Goal: Task Accomplishment & Management: Manage account settings

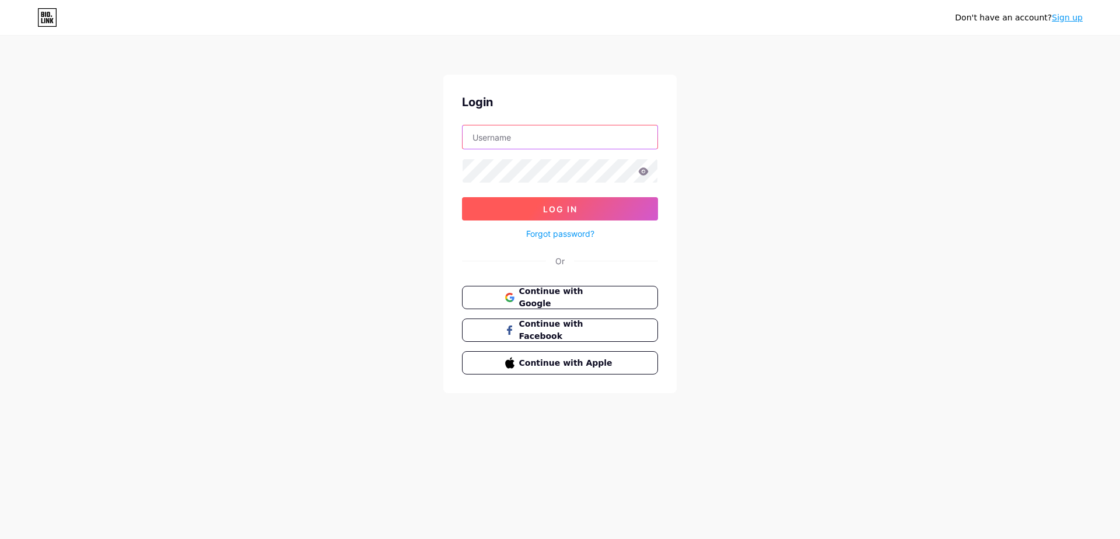
type input "vxlchkov"
click at [552, 200] on button "Log In" at bounding box center [560, 208] width 196 height 23
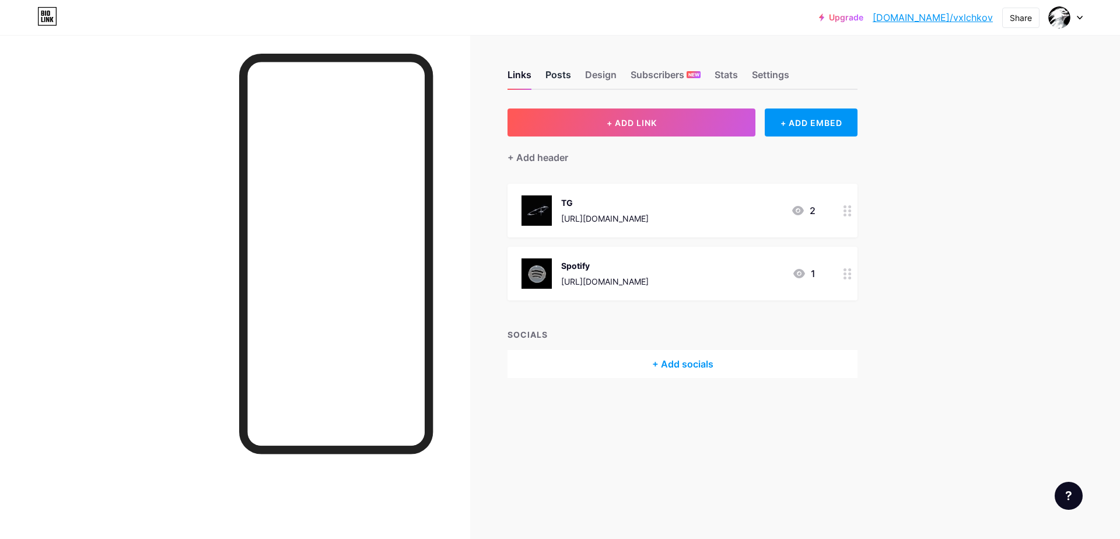
click at [567, 80] on div "Posts" at bounding box center [558, 78] width 26 height 21
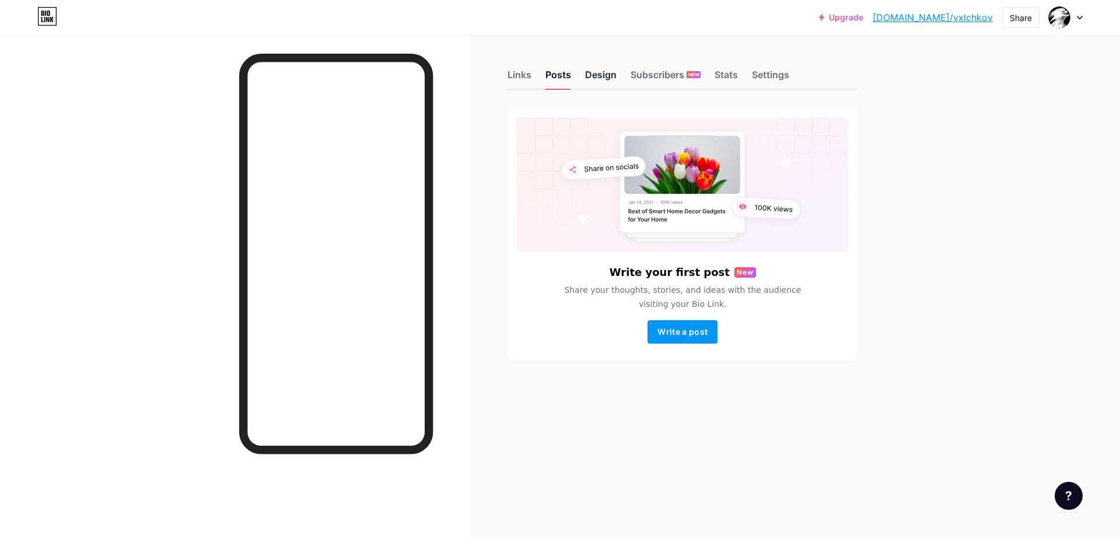
click at [608, 72] on div "Design" at bounding box center [600, 78] width 31 height 21
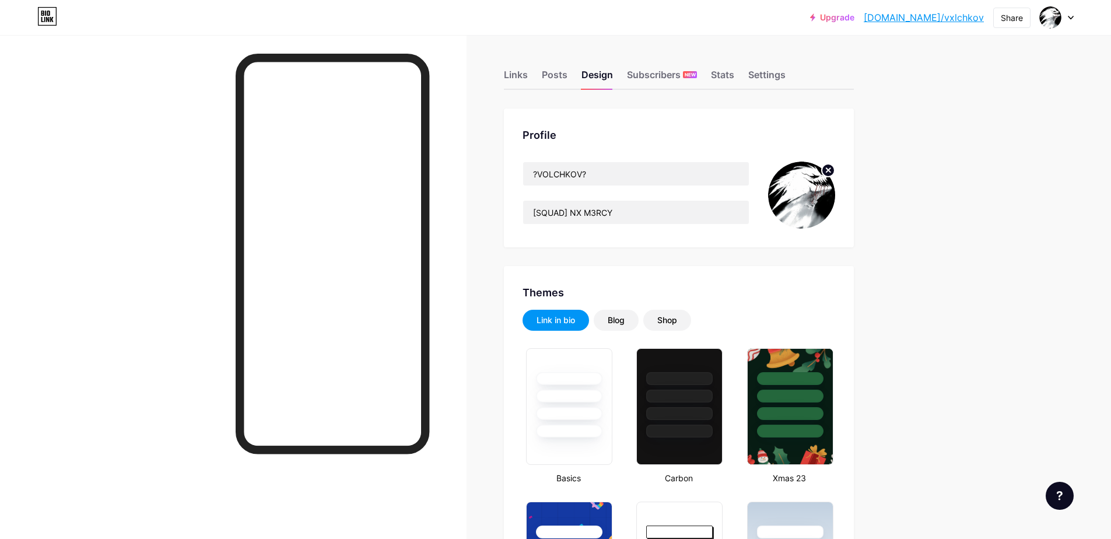
click at [830, 169] on icon at bounding box center [828, 170] width 4 height 4
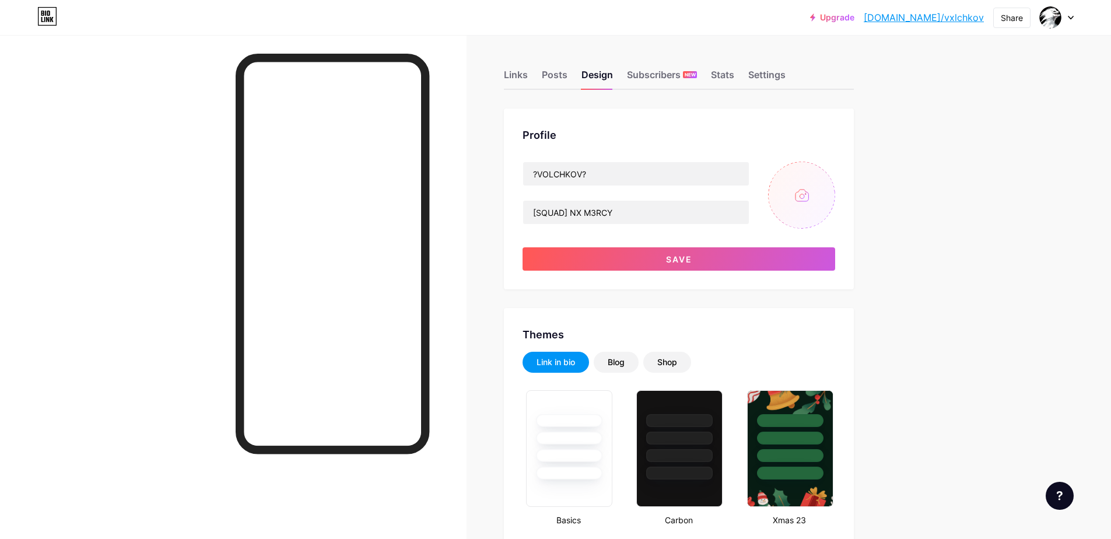
click at [809, 186] on input "file" at bounding box center [801, 195] width 67 height 67
type input "C:\fakepath\5bceac0e7ec5e0fa41135b1b400aef1e.jpg"
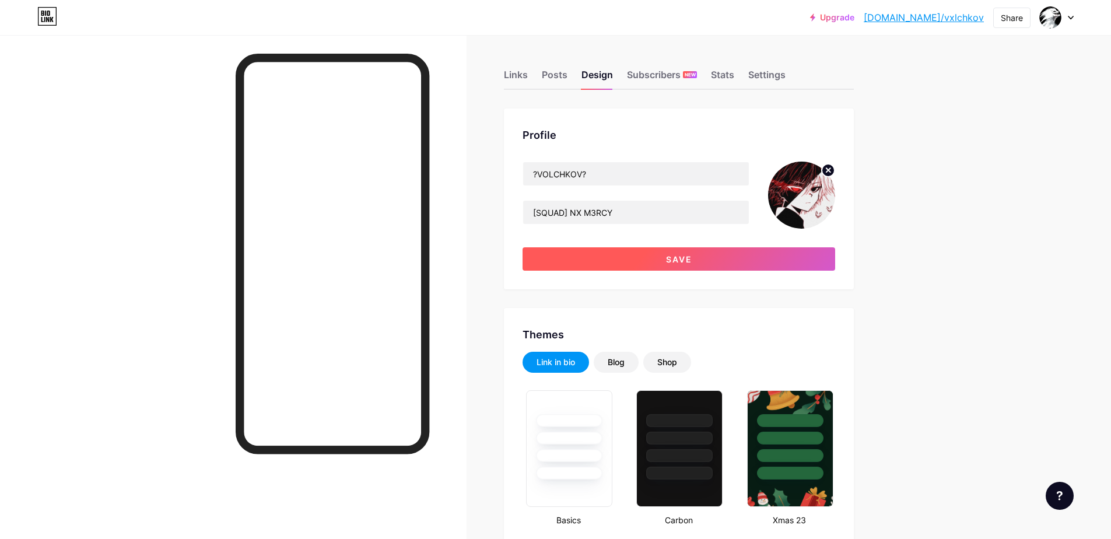
click at [648, 262] on button "Save" at bounding box center [678, 258] width 313 height 23
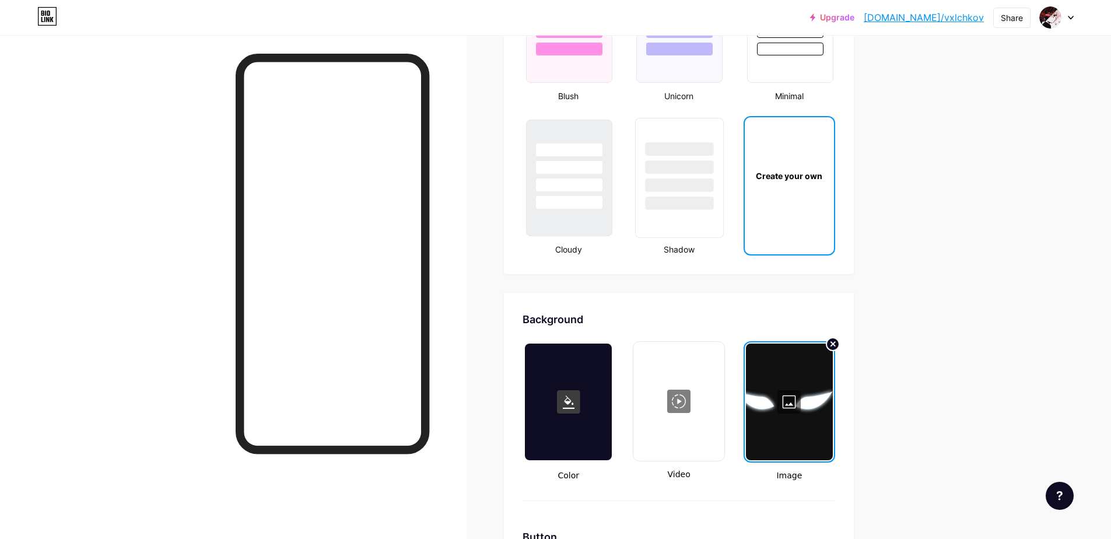
scroll to position [1516, 0]
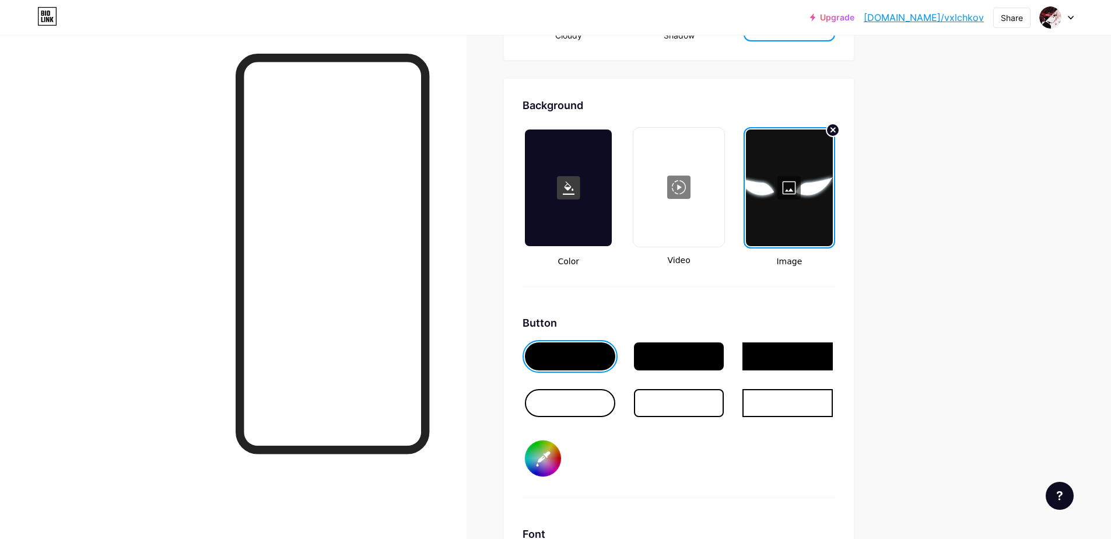
click at [679, 185] on div at bounding box center [678, 187] width 88 height 117
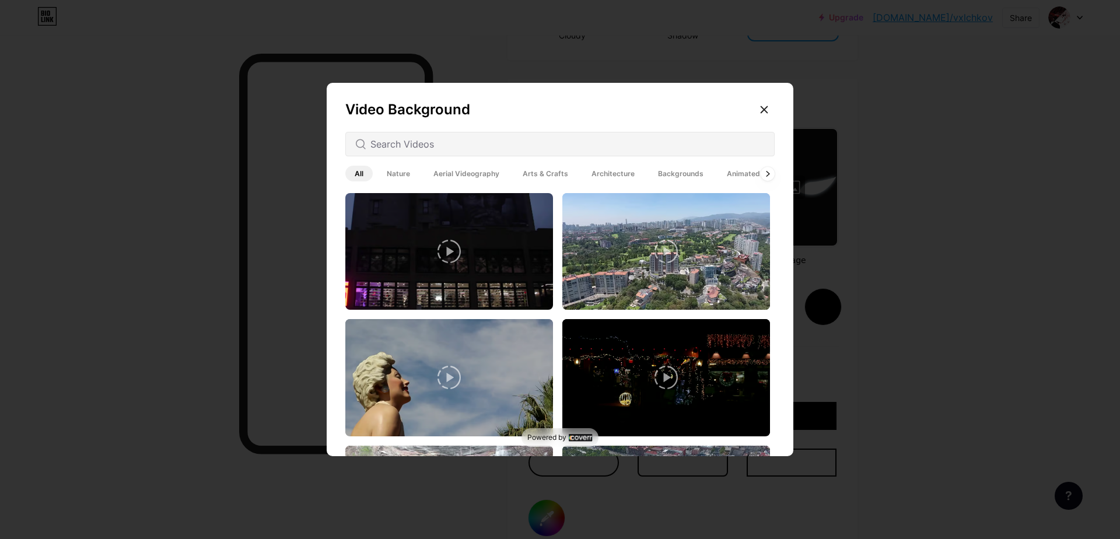
click at [857, 167] on div at bounding box center [560, 269] width 1120 height 539
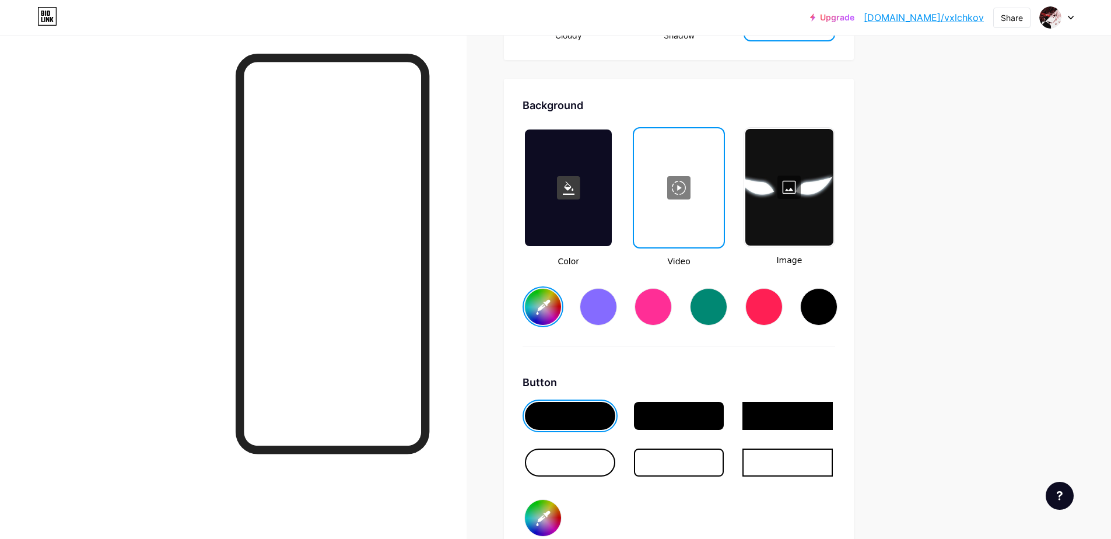
click at [791, 184] on div at bounding box center [789, 187] width 88 height 117
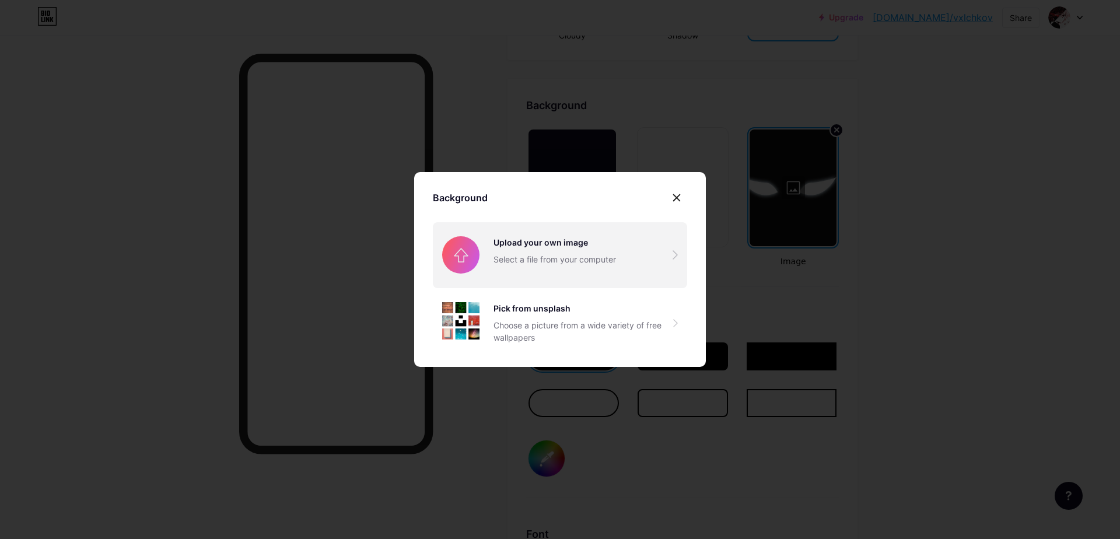
click at [592, 244] on input "file" at bounding box center [560, 254] width 254 height 65
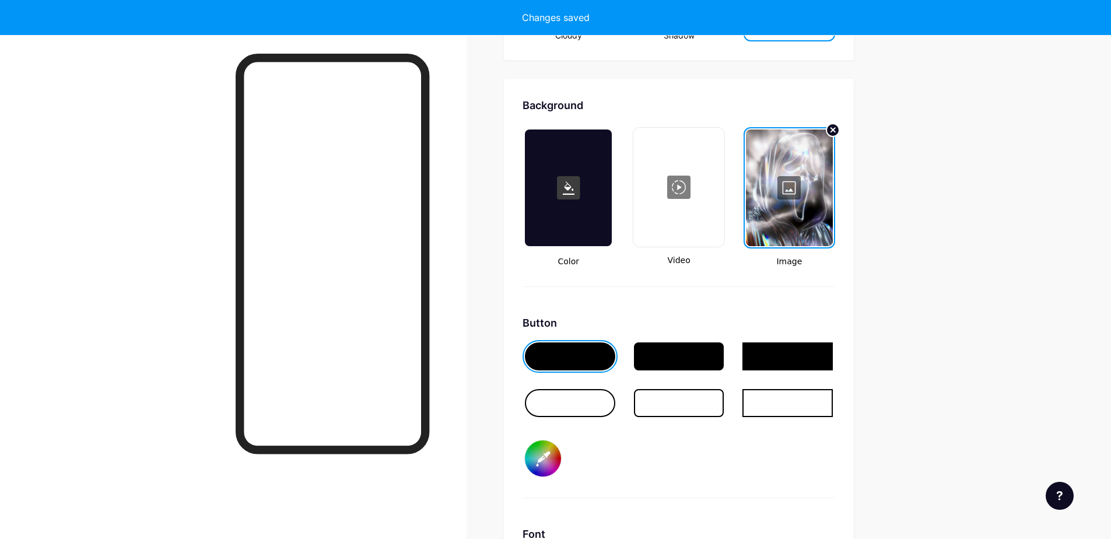
type input "#ffffff"
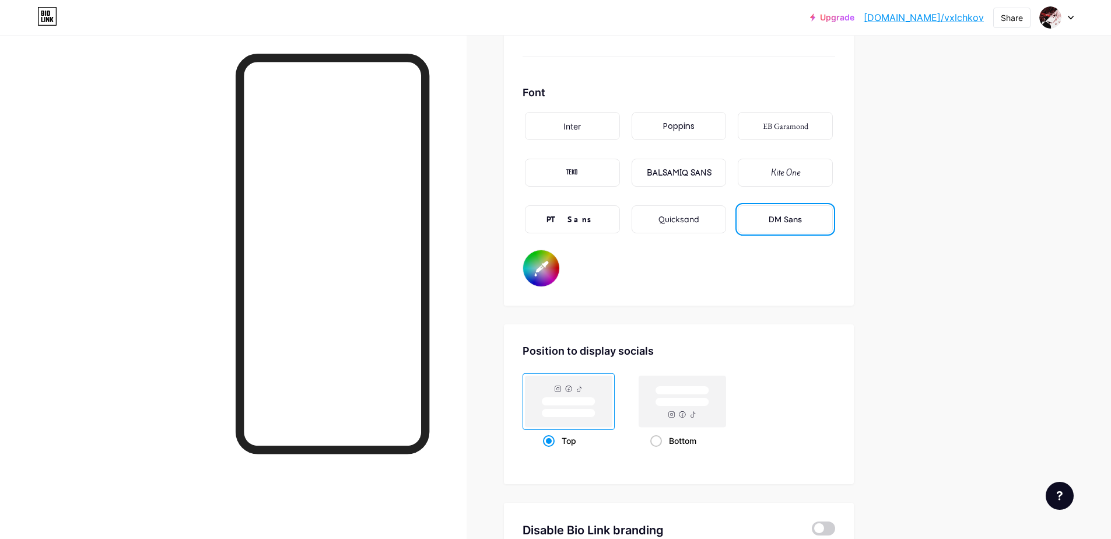
scroll to position [2041, 0]
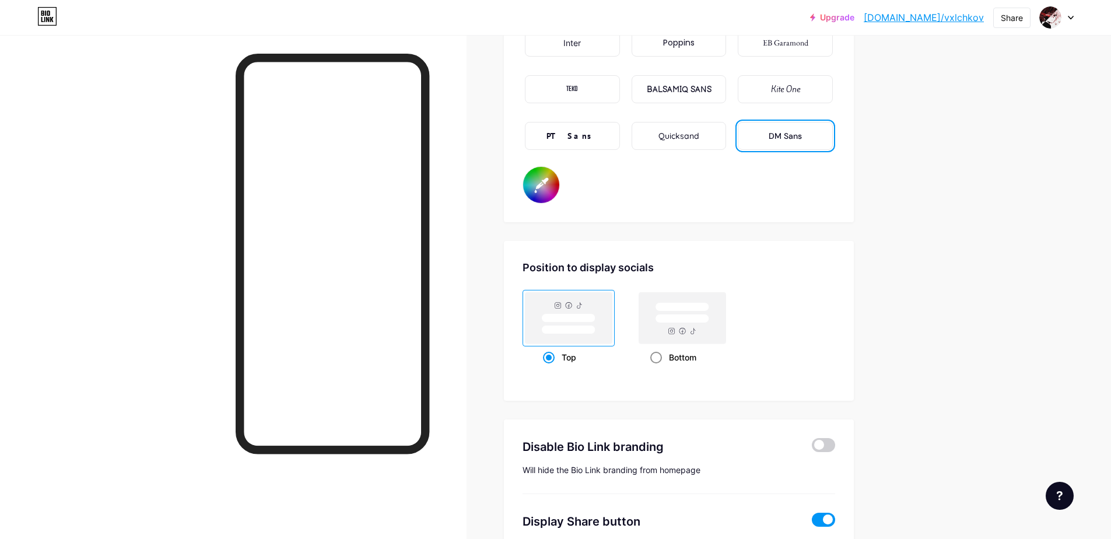
click at [699, 308] on rect at bounding box center [682, 307] width 54 height 9
click at [658, 368] on input "Bottom" at bounding box center [654, 372] width 8 height 8
radio input "true"
type input "#ffffff"
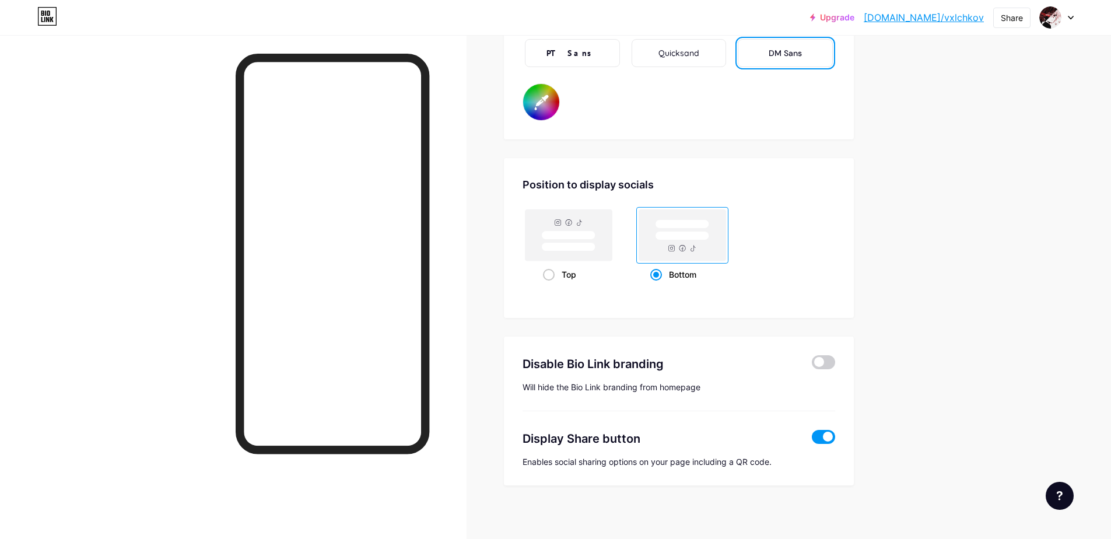
scroll to position [2129, 0]
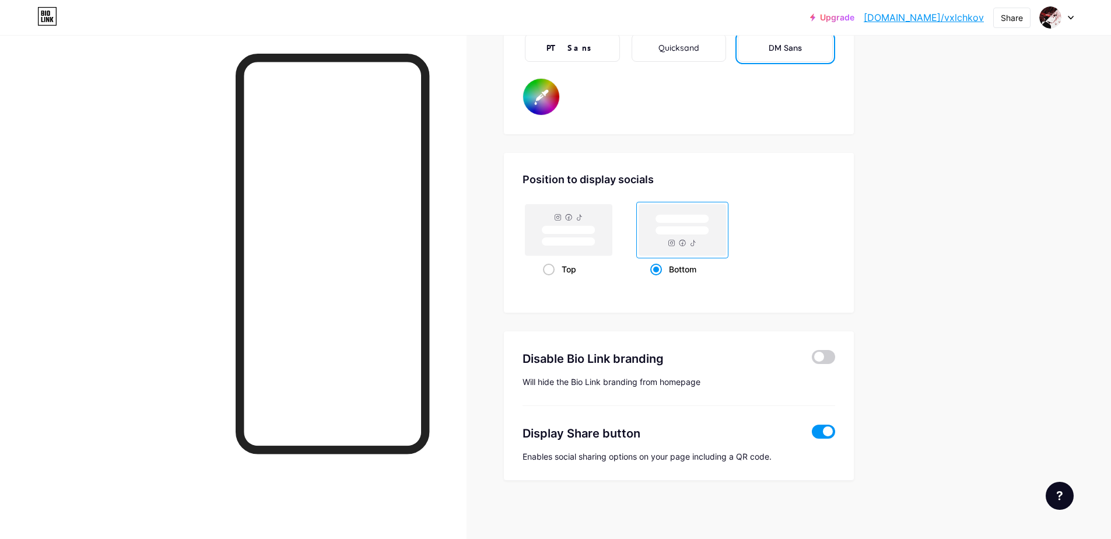
click at [835, 358] on label at bounding box center [823, 357] width 23 height 14
click at [812, 360] on input "checkbox" at bounding box center [812, 360] width 0 height 0
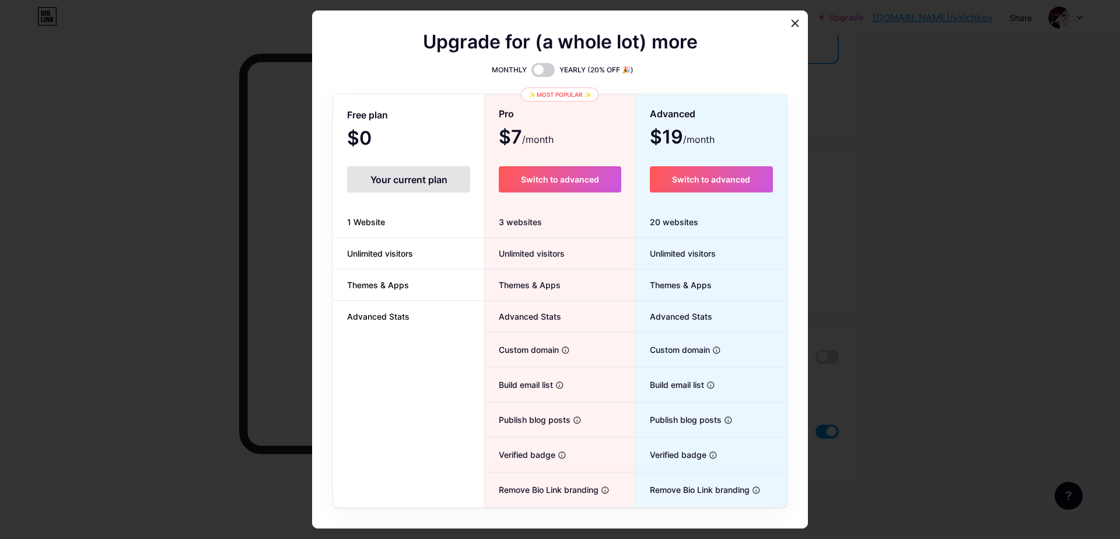
click at [863, 335] on div at bounding box center [560, 269] width 1120 height 539
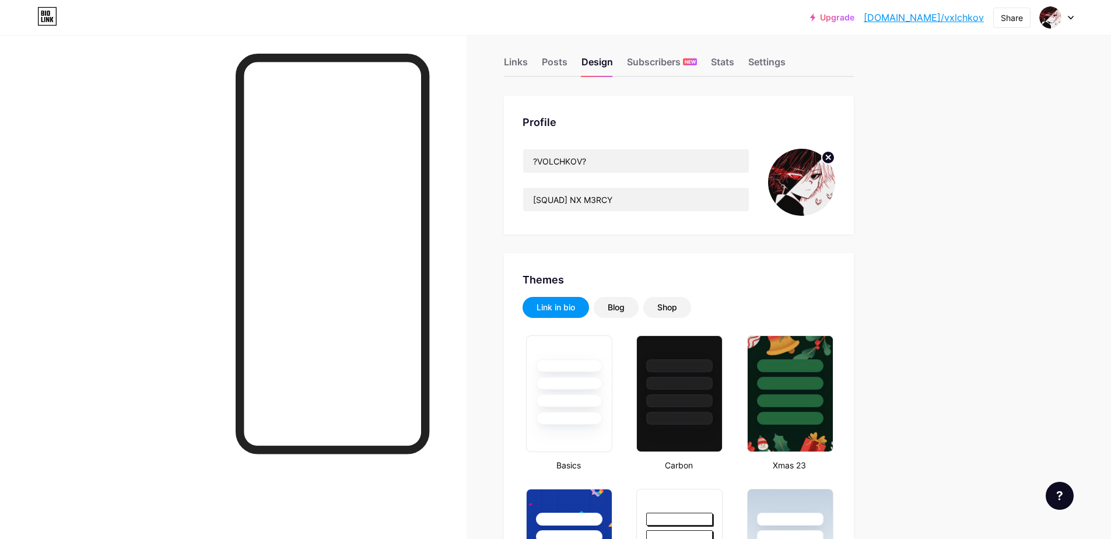
scroll to position [0, 0]
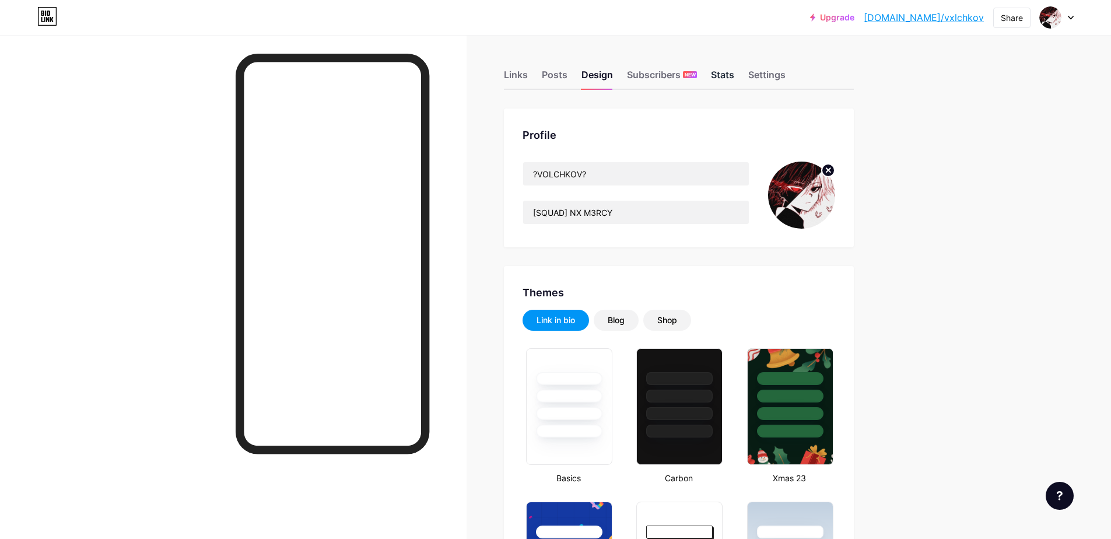
click at [728, 78] on div "Stats" at bounding box center [722, 78] width 23 height 21
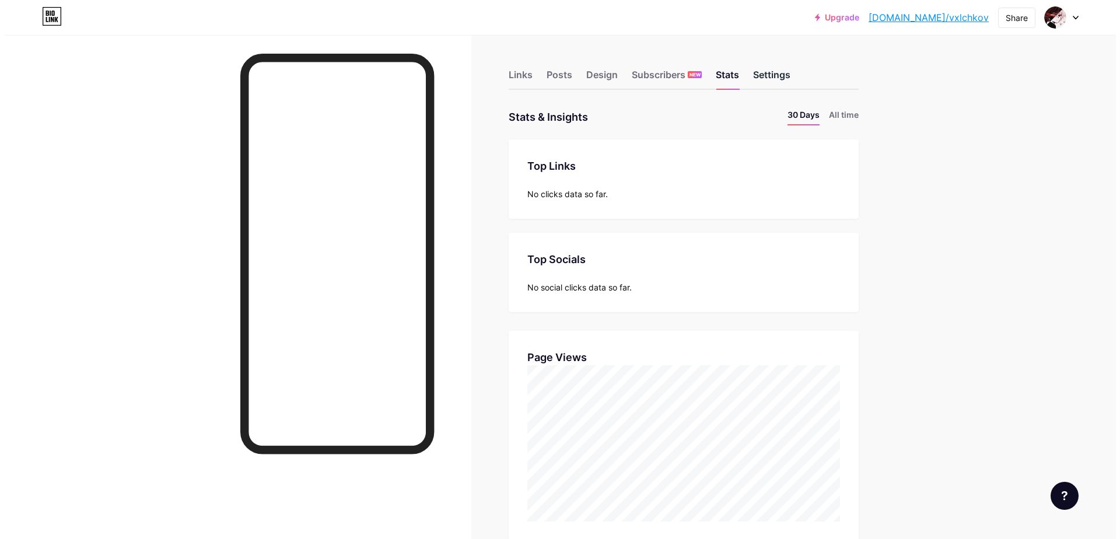
scroll to position [539, 1111]
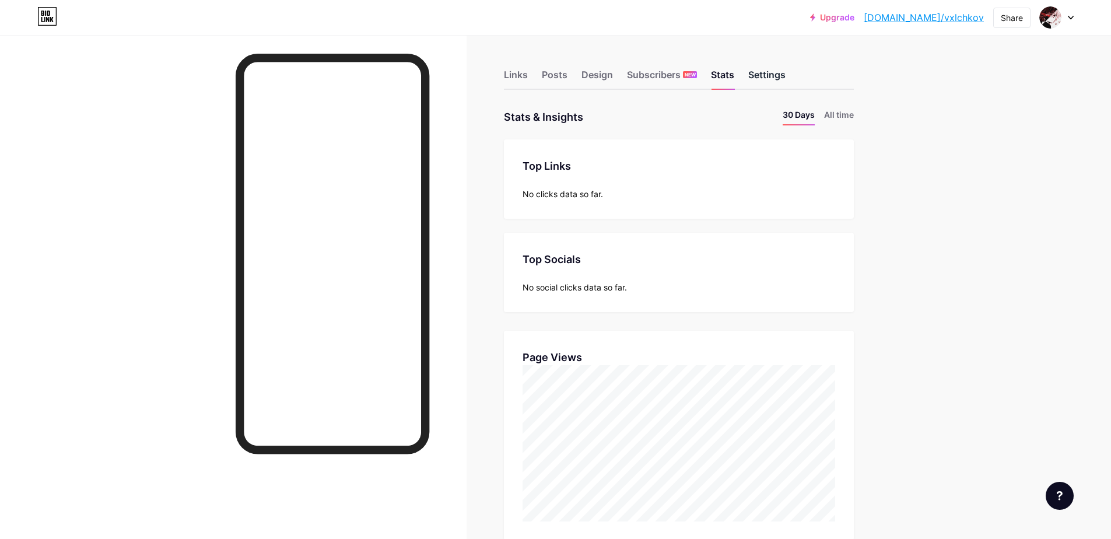
click at [762, 76] on div "Settings" at bounding box center [766, 78] width 37 height 21
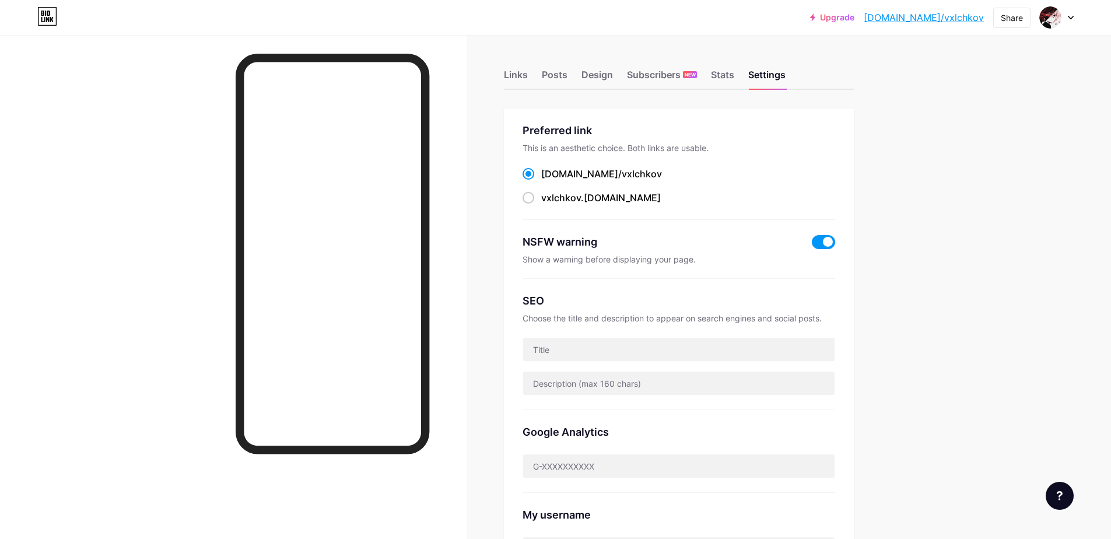
drag, startPoint x: 634, startPoint y: 177, endPoint x: 543, endPoint y: 170, distance: 91.2
click at [543, 170] on div "[DOMAIN_NAME]/ vxlchkov" at bounding box center [678, 174] width 313 height 15
copy label "[DOMAIN_NAME]/ vxlchkov"
click at [620, 149] on div "This is an aesthetic choice. Both links are usable." at bounding box center [678, 148] width 313 height 10
click at [519, 75] on div "Links" at bounding box center [516, 78] width 24 height 21
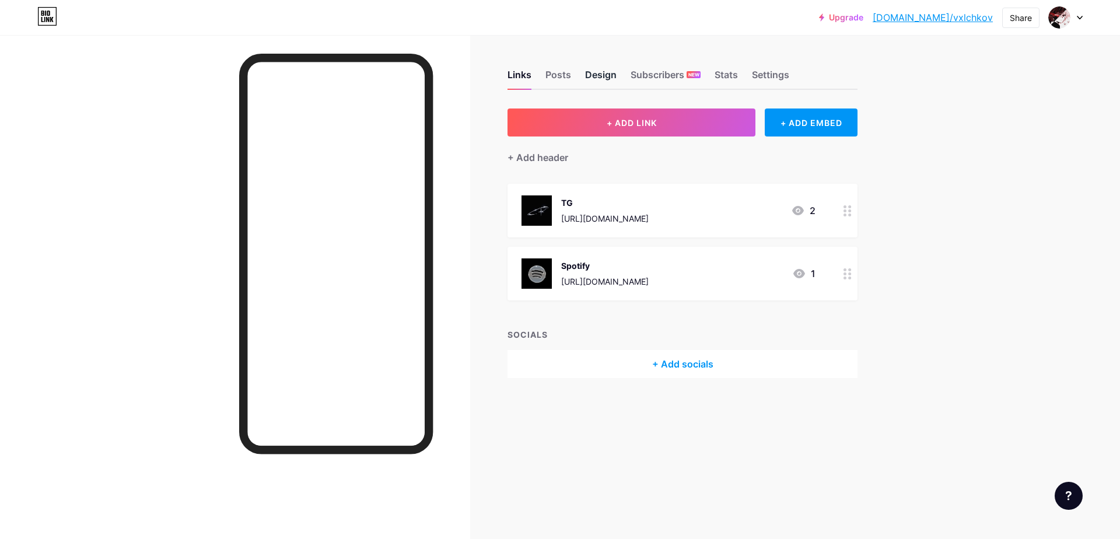
click at [604, 78] on div "Design" at bounding box center [600, 78] width 31 height 21
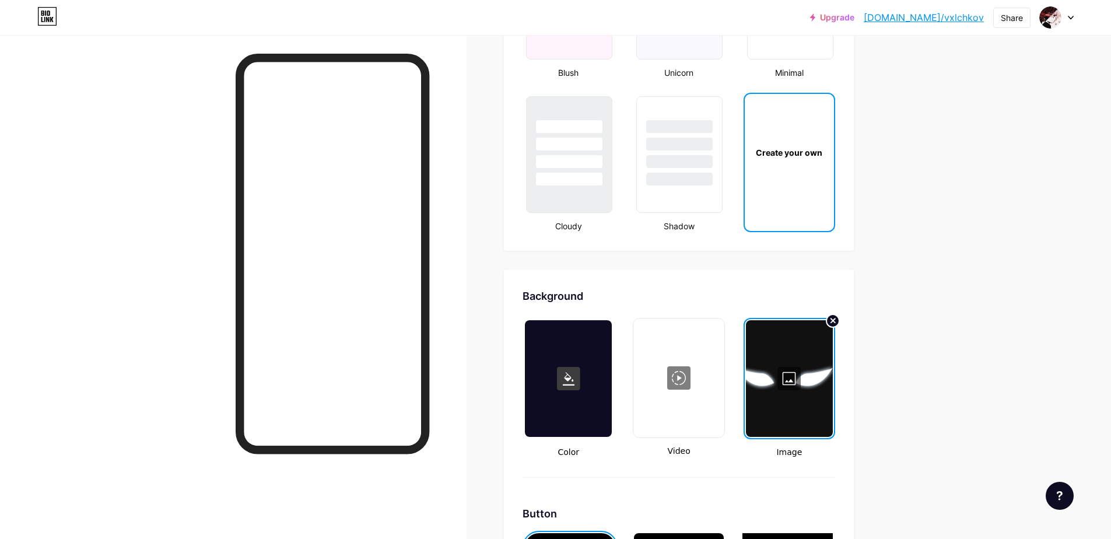
scroll to position [1458, 0]
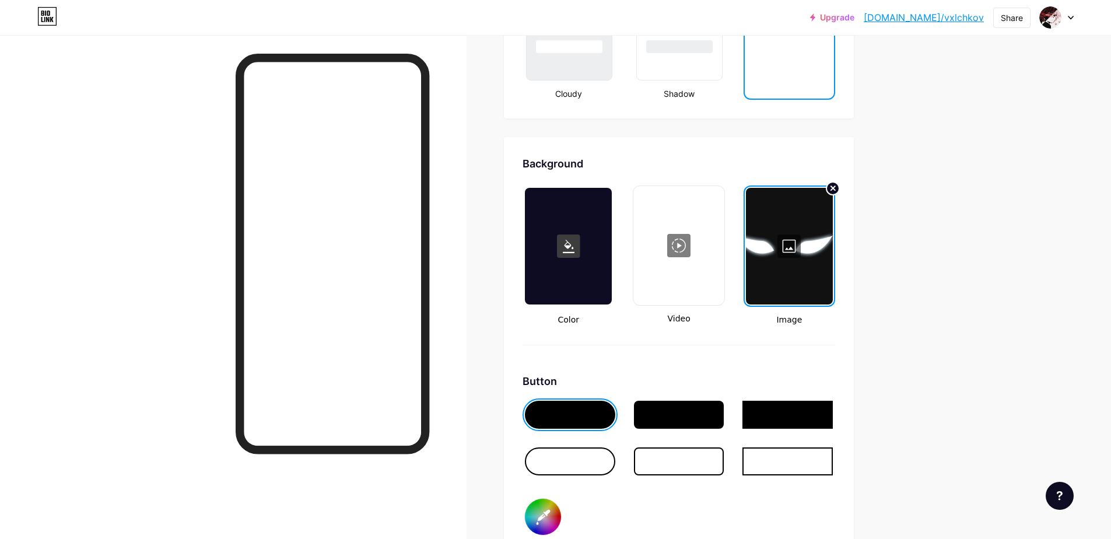
click at [802, 243] on div at bounding box center [789, 246] width 87 height 117
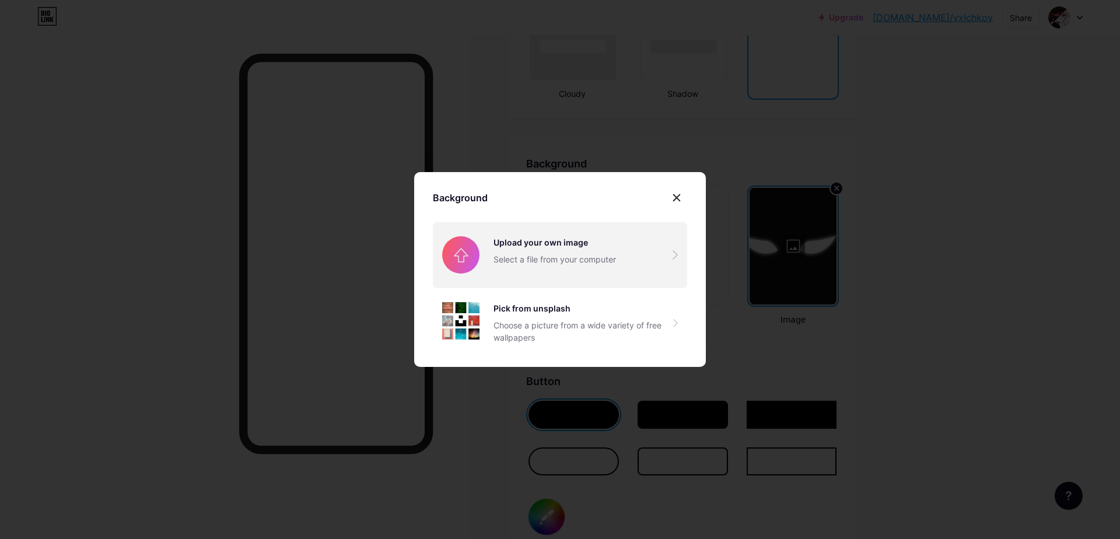
click at [587, 261] on input "file" at bounding box center [560, 254] width 254 height 65
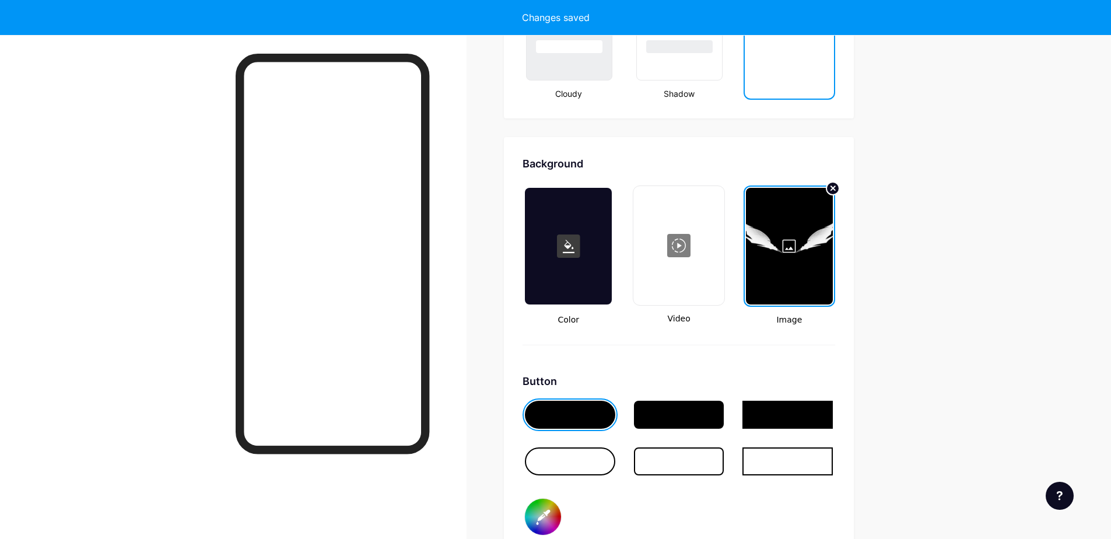
click at [795, 248] on div at bounding box center [789, 246] width 87 height 117
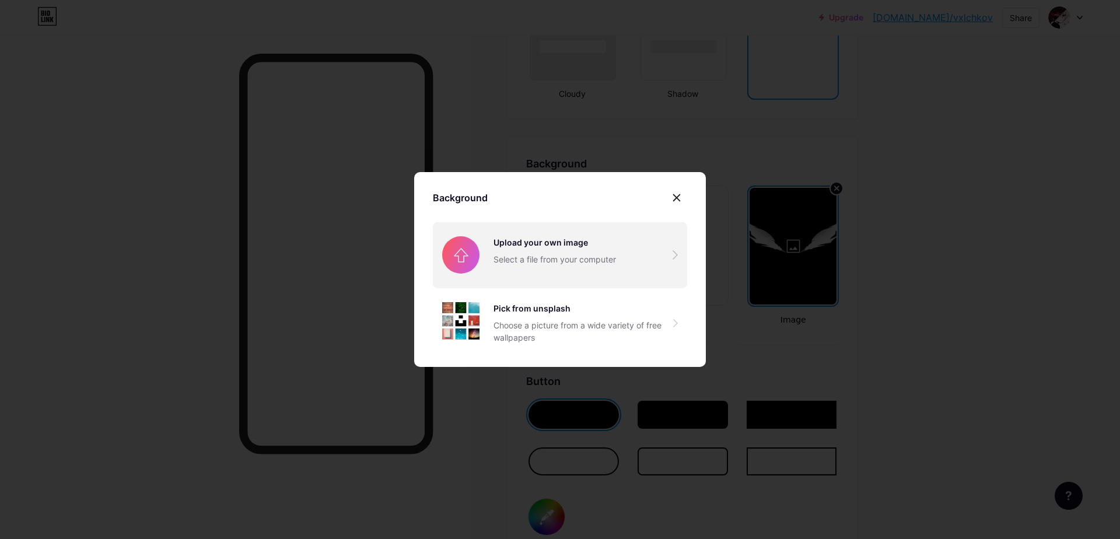
click at [667, 258] on input "file" at bounding box center [560, 254] width 254 height 65
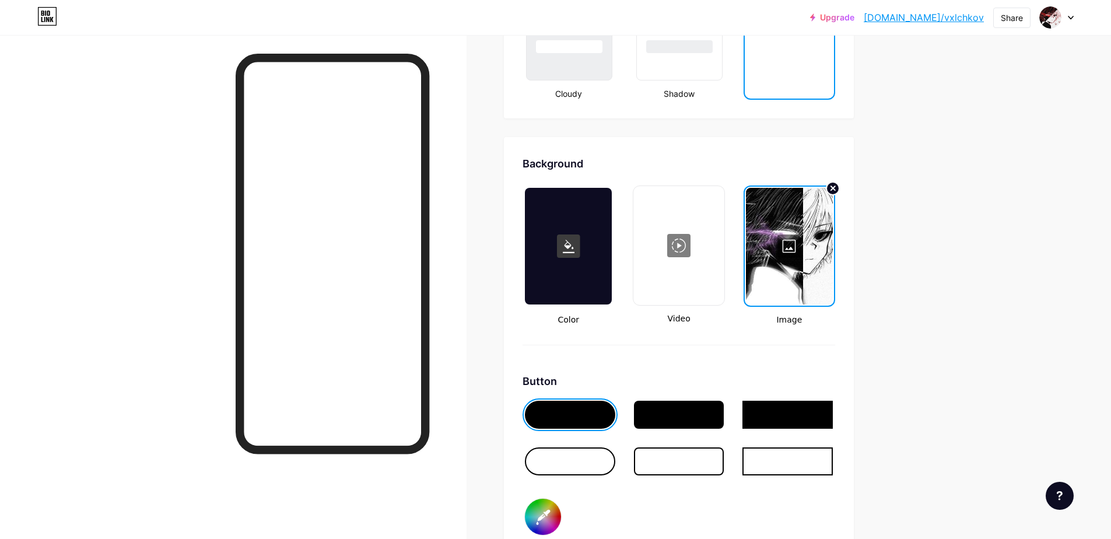
click at [798, 251] on div at bounding box center [789, 246] width 87 height 117
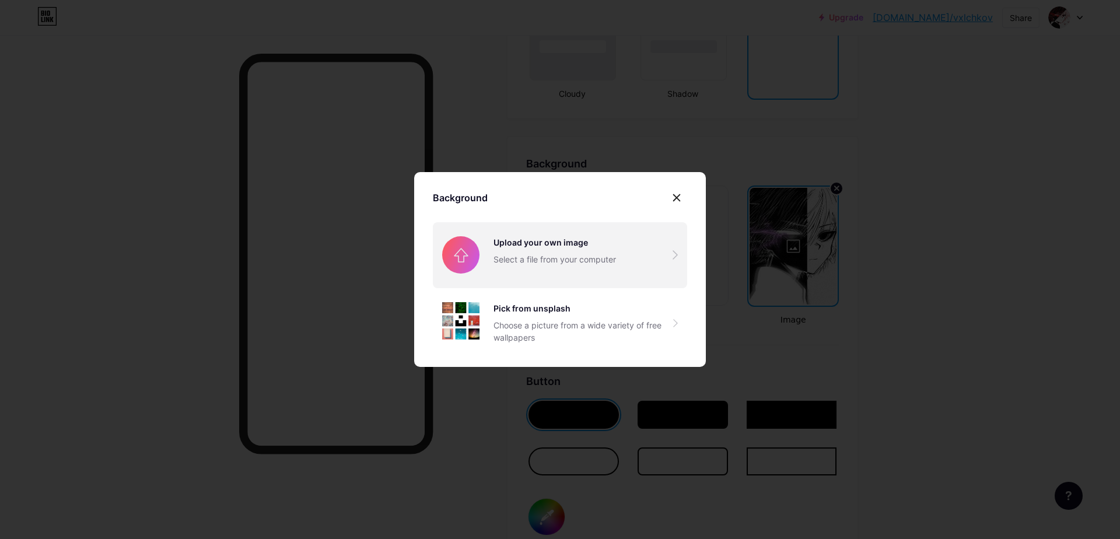
click at [602, 253] on input "file" at bounding box center [560, 254] width 254 height 65
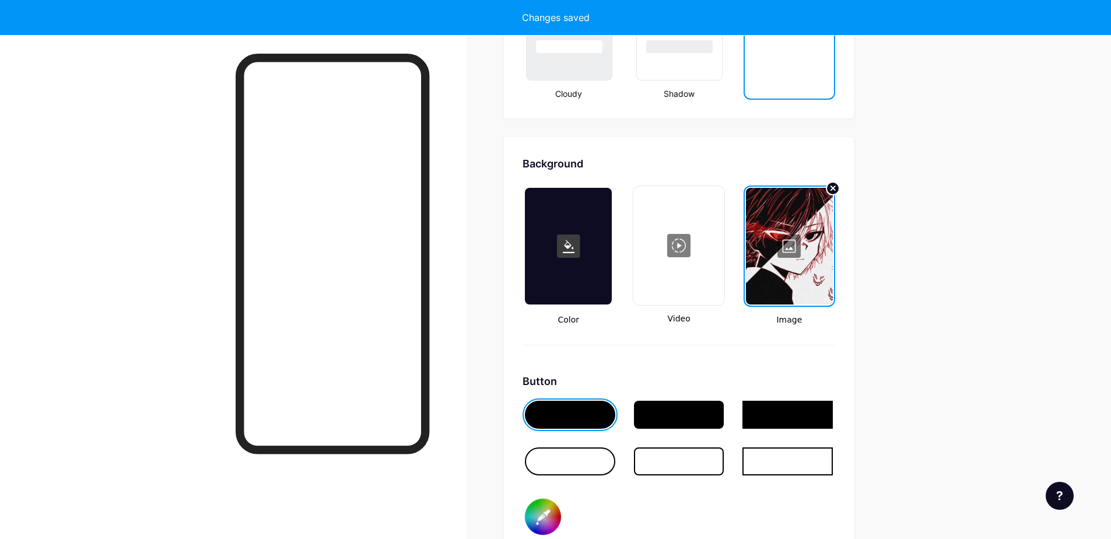
type input "#ffffff"
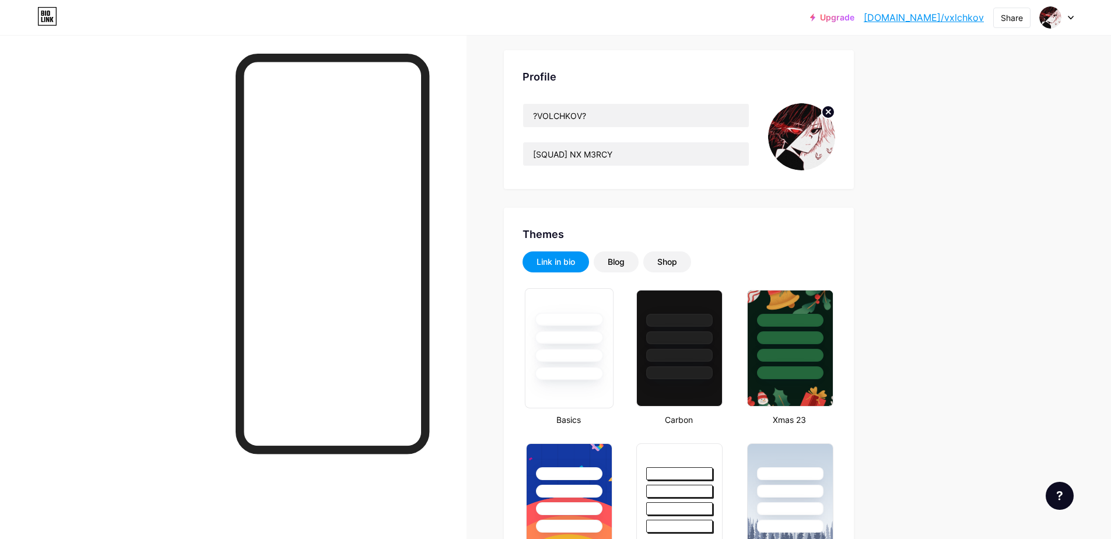
scroll to position [0, 0]
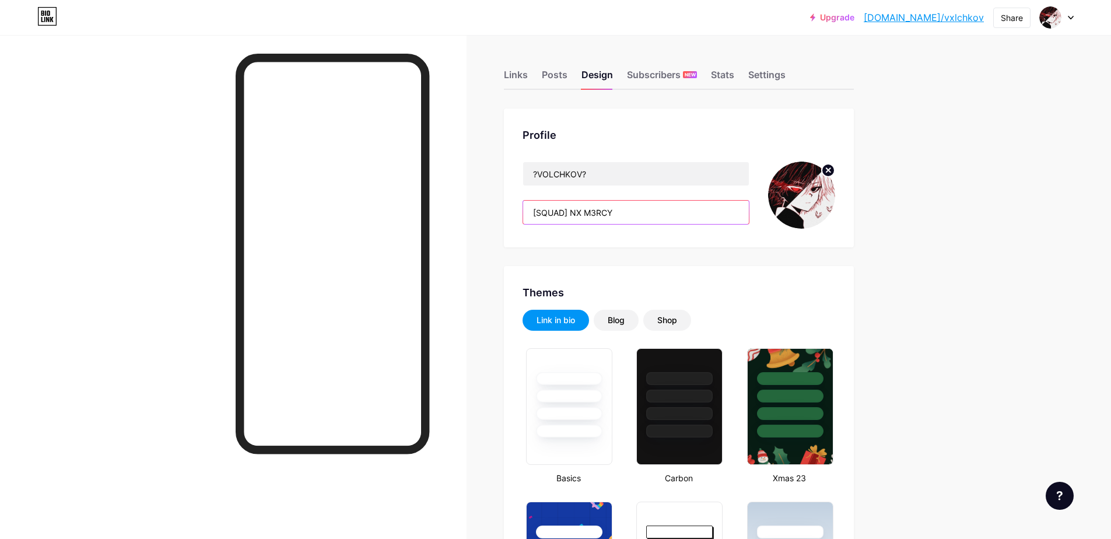
drag, startPoint x: 585, startPoint y: 209, endPoint x: 478, endPoint y: 199, distance: 107.8
paste input "Я - законопослушный гражданин Российской Федерации. Никогда не делал, не делаю …"
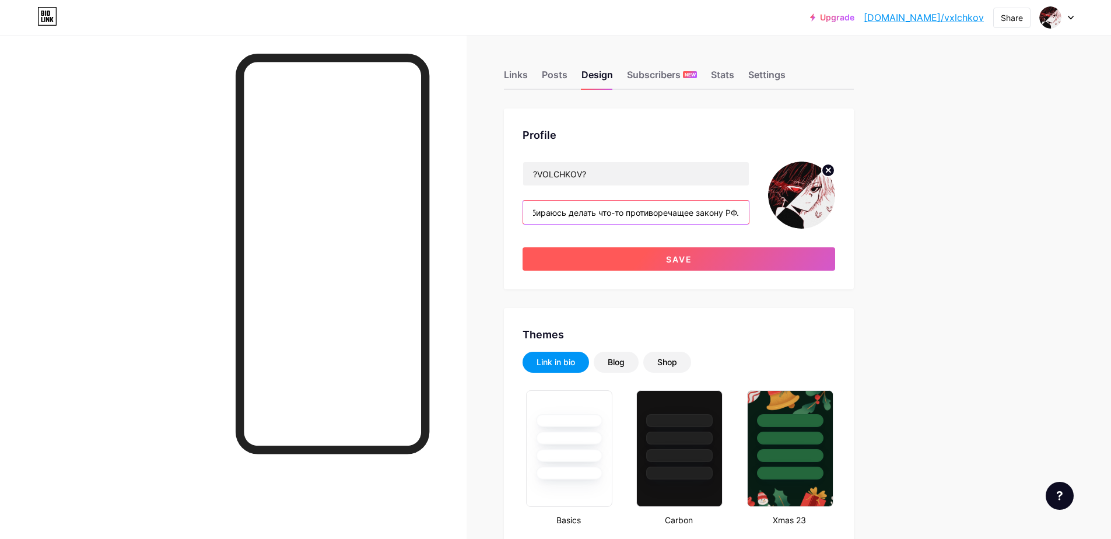
type input "Я - законопослушный гражданин Российской Федерации. Никогда не делал, не делаю …"
click at [646, 259] on button "Save" at bounding box center [678, 258] width 313 height 23
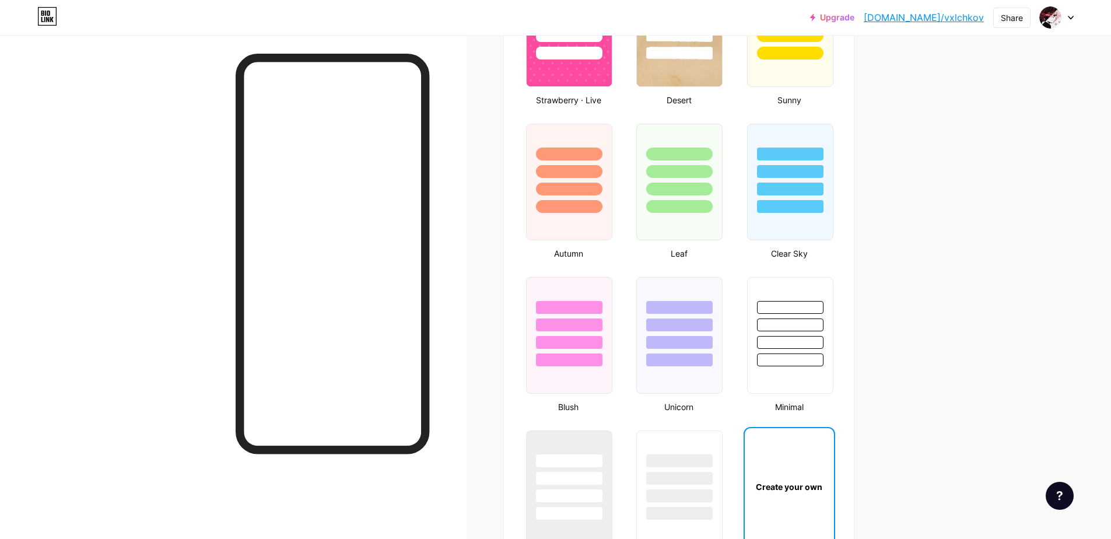
scroll to position [1283, 0]
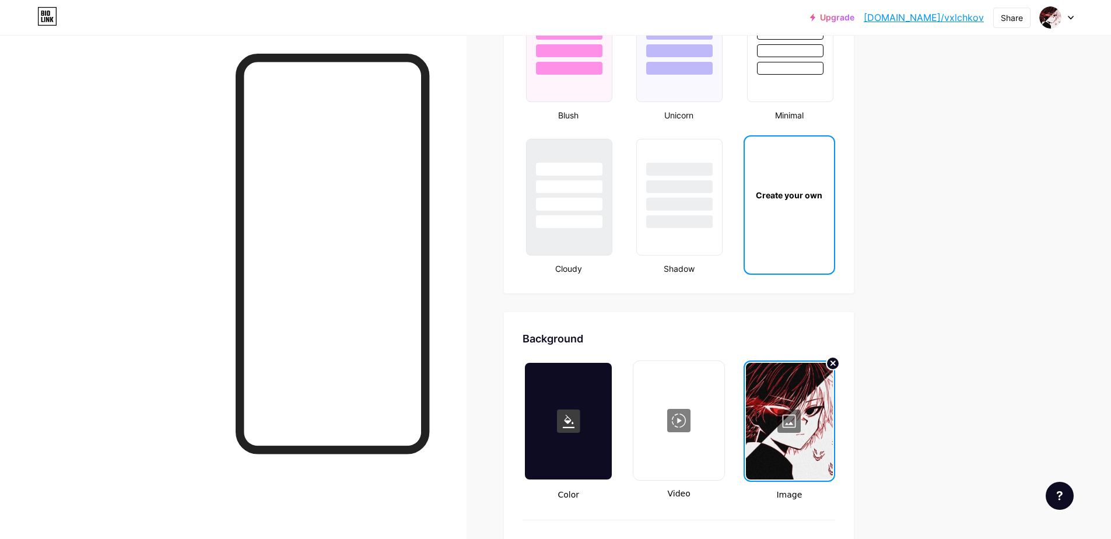
click at [797, 428] on div at bounding box center [789, 421] width 87 height 117
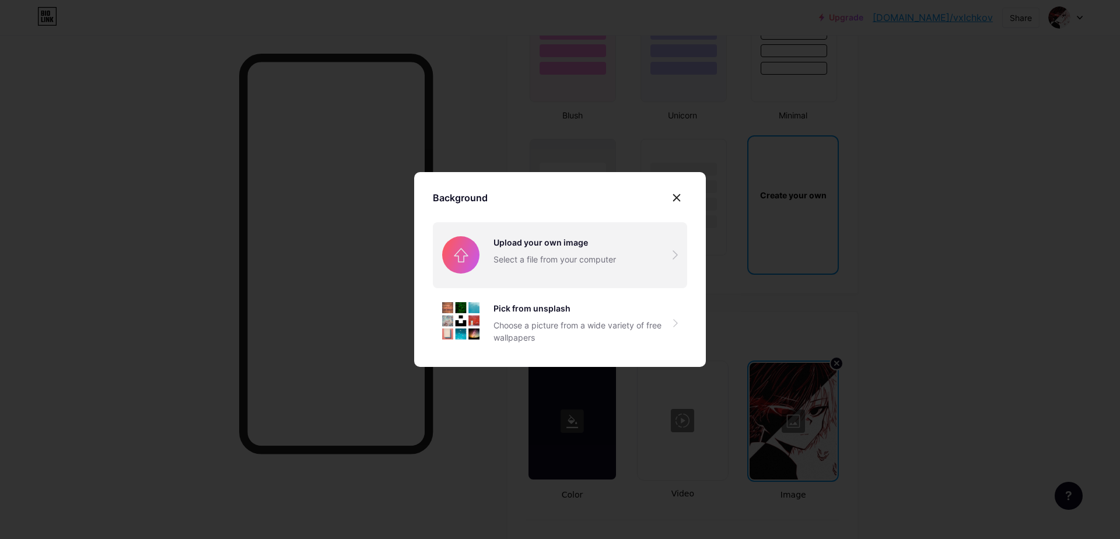
click at [583, 258] on input "file" at bounding box center [560, 254] width 254 height 65
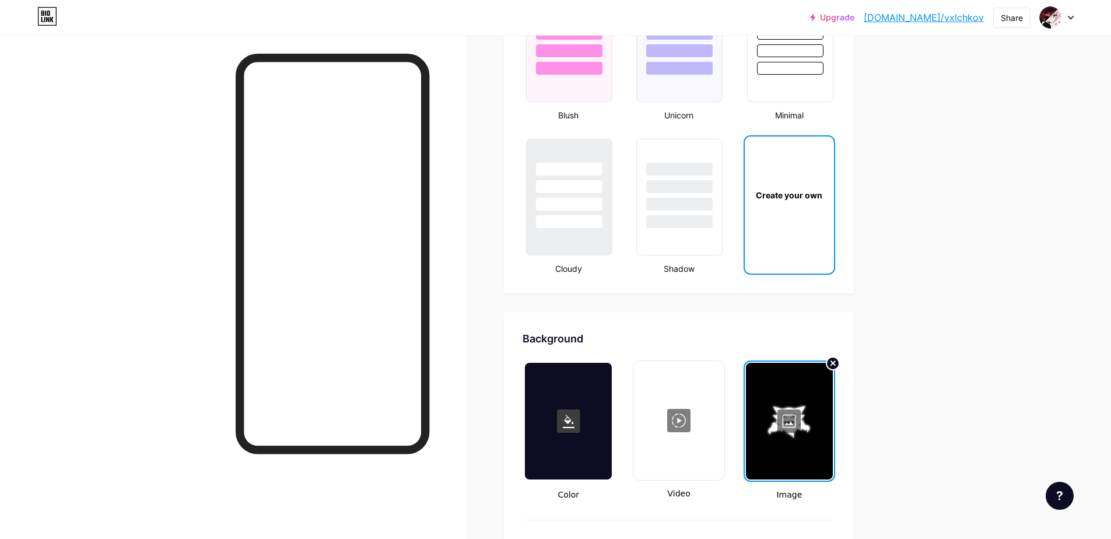
click at [794, 422] on div at bounding box center [789, 421] width 87 height 117
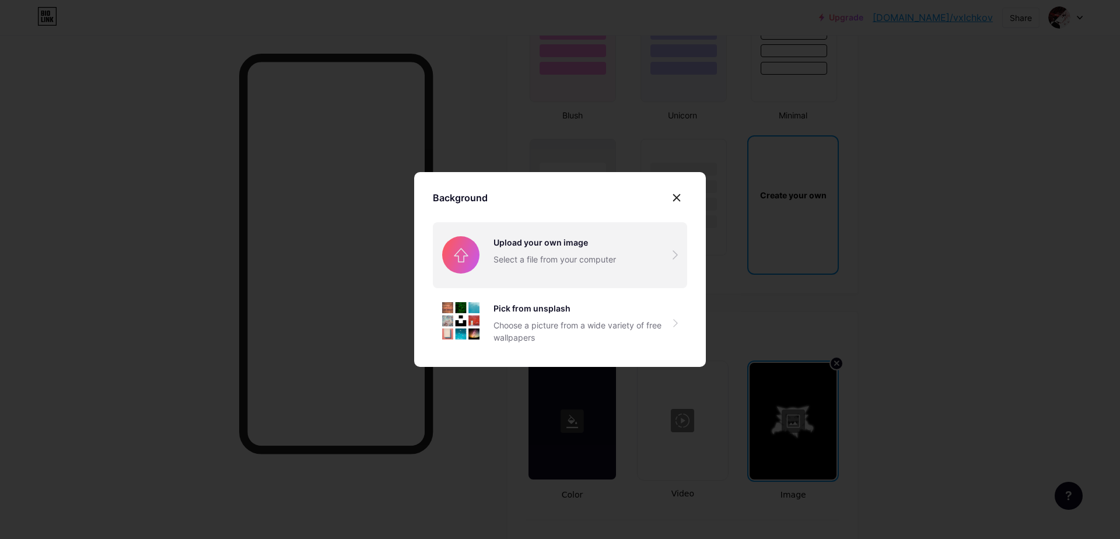
click at [644, 248] on input "file" at bounding box center [560, 254] width 254 height 65
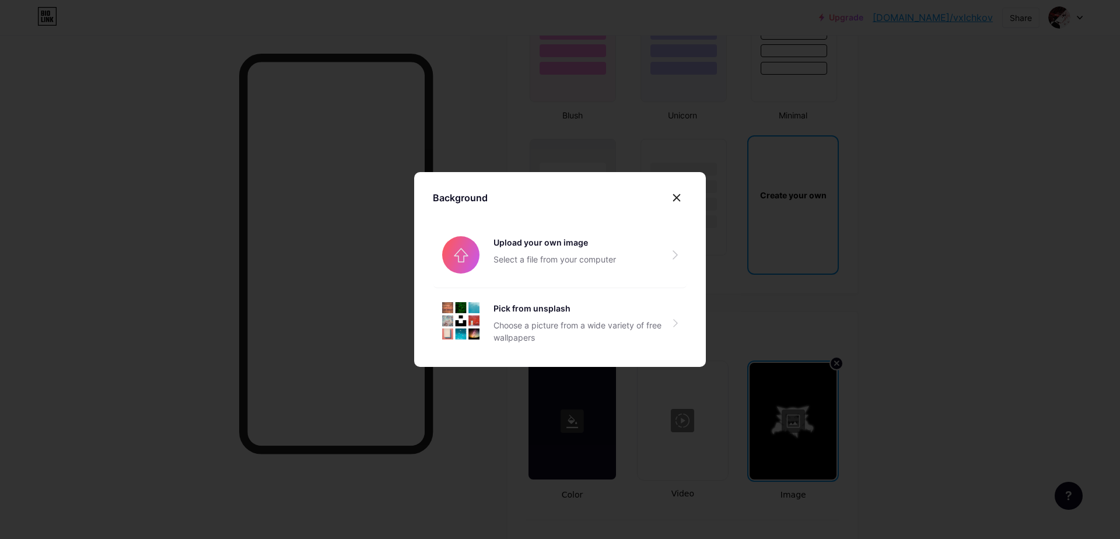
click at [796, 304] on div at bounding box center [560, 269] width 1120 height 539
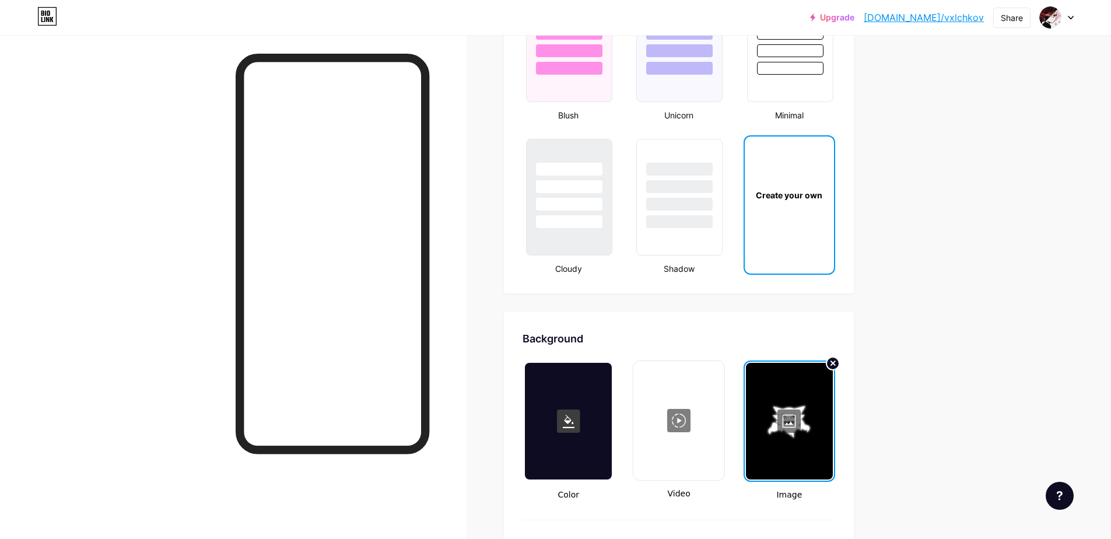
click at [579, 415] on rect at bounding box center [568, 420] width 23 height 23
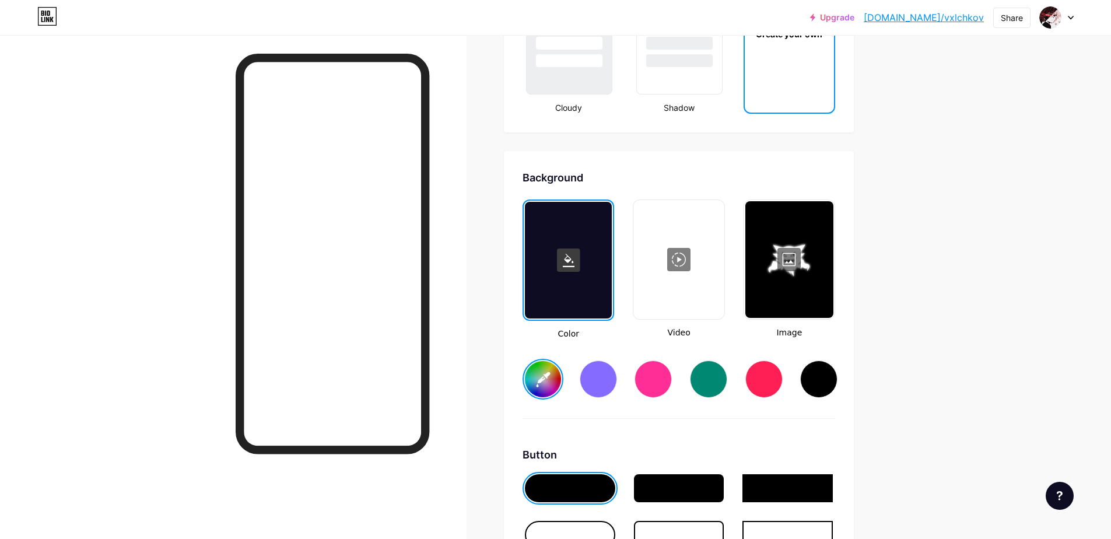
type input "#ffffff"
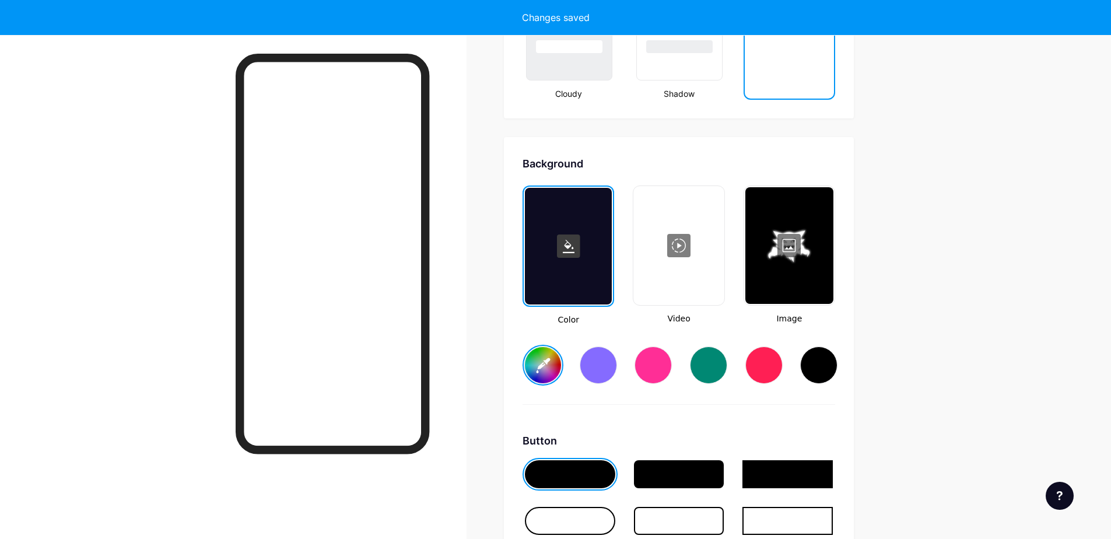
click at [831, 365] on div at bounding box center [818, 364] width 37 height 37
type input "#ffffff"
type input "#000000"
type input "#ffffff"
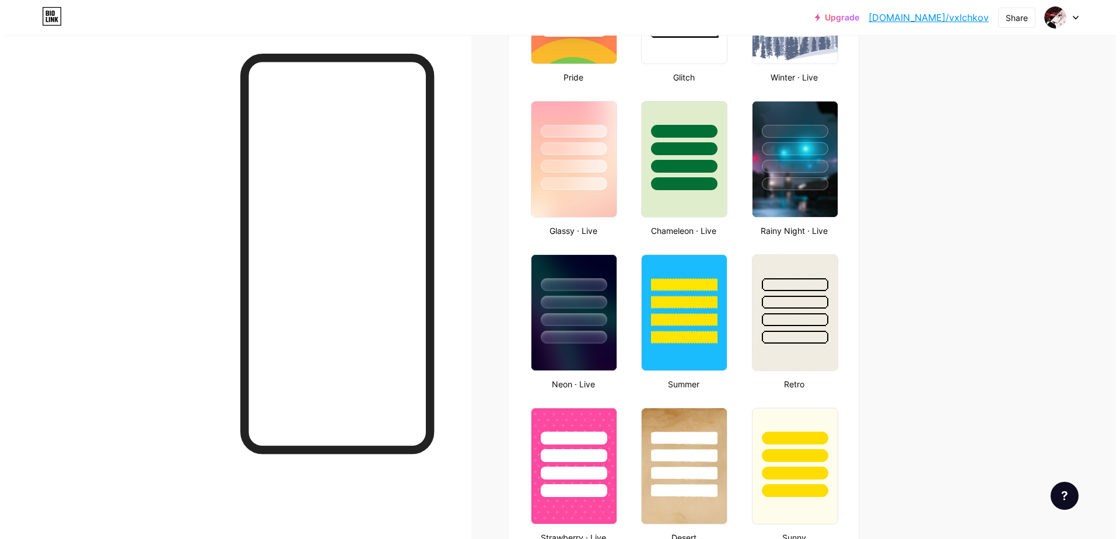
scroll to position [0, 0]
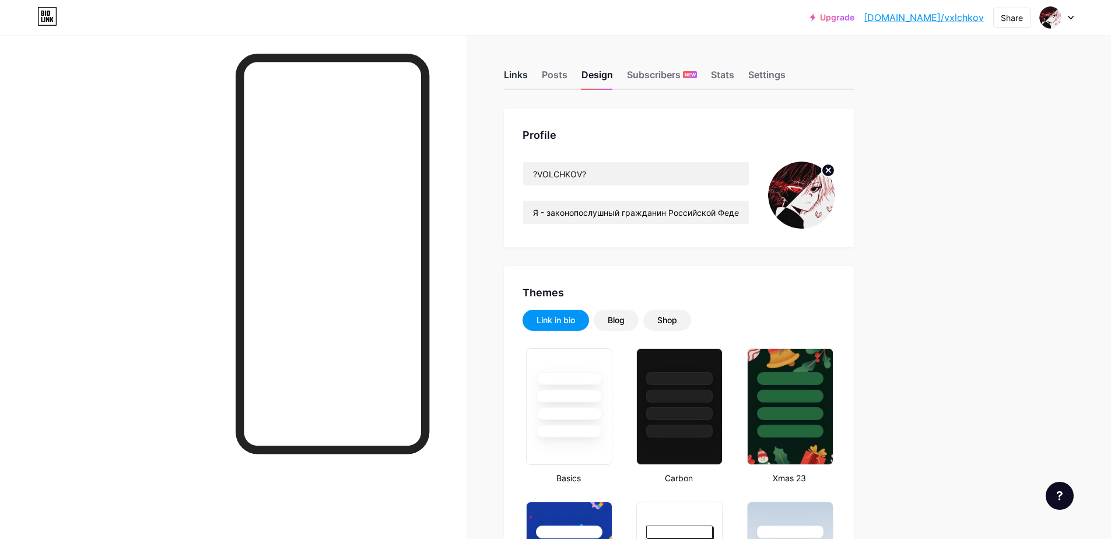
click at [511, 79] on div "Links" at bounding box center [516, 78] width 24 height 21
